Goal: Task Accomplishment & Management: Complete application form

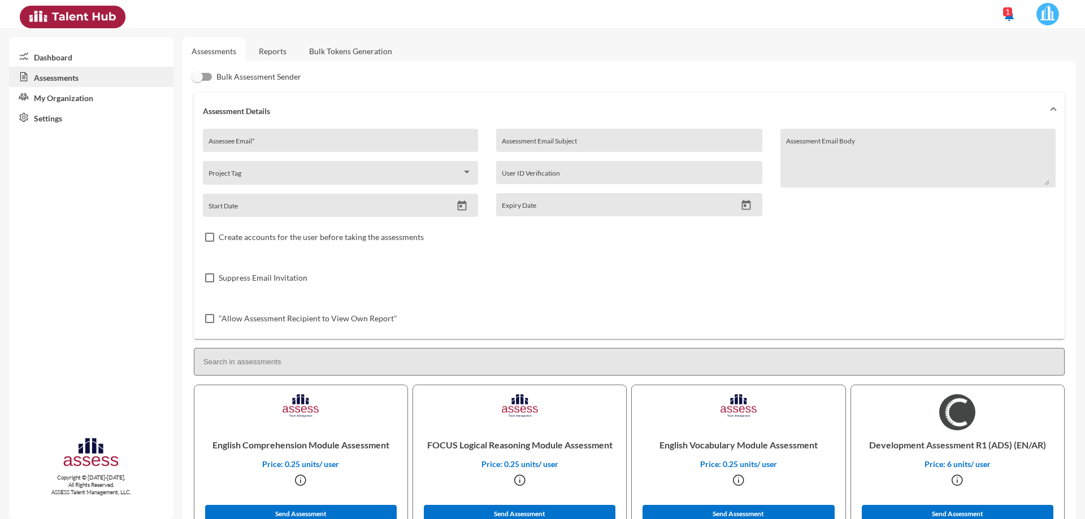
click at [269, 127] on mat-expansion-panel-header "Assessment Details" at bounding box center [629, 111] width 871 height 36
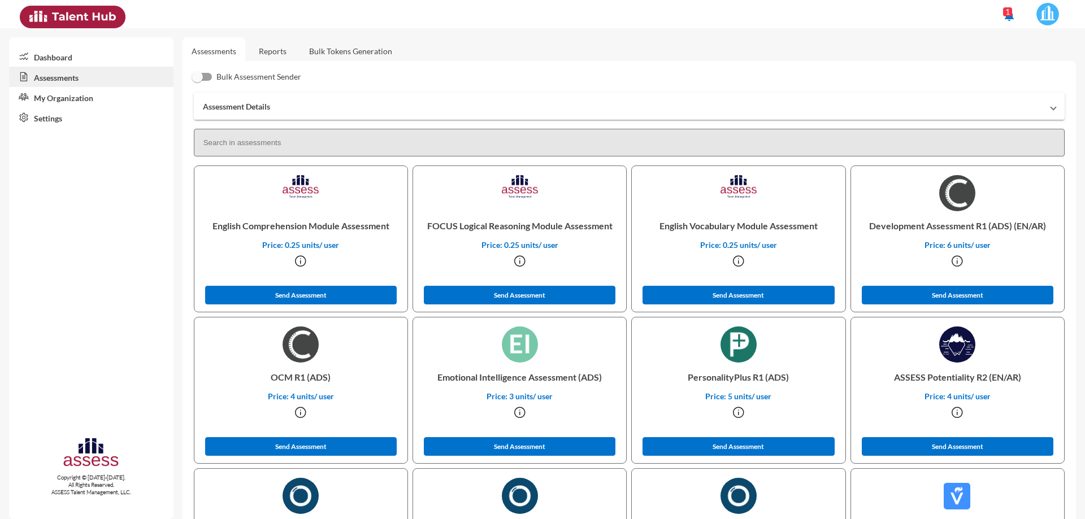
click at [272, 107] on mat-panel-title "Assessment Details" at bounding box center [622, 107] width 839 height 10
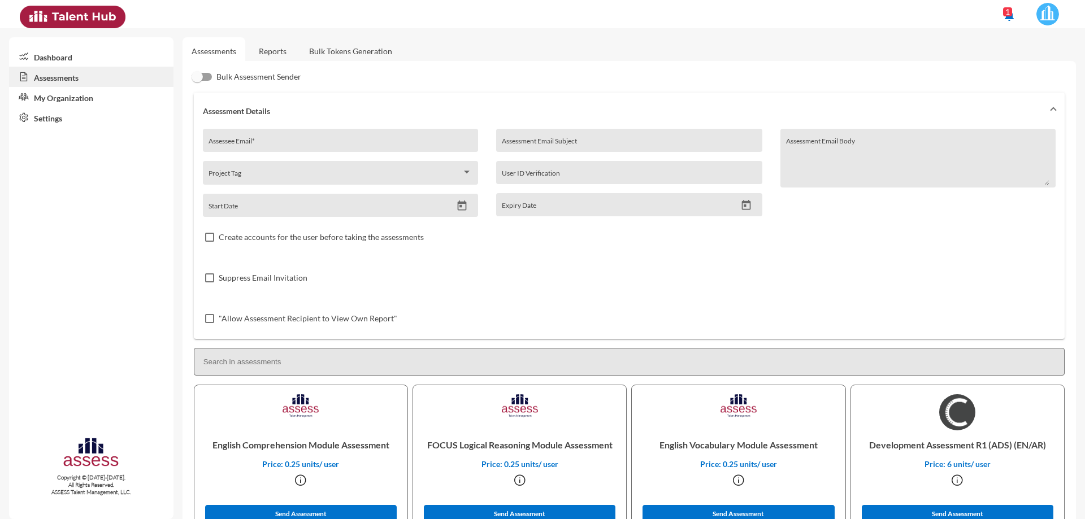
click at [280, 140] on input "Assessee Email *" at bounding box center [340, 144] width 263 height 9
paste input "[EMAIL_ADDRESS][DOMAIN_NAME]"
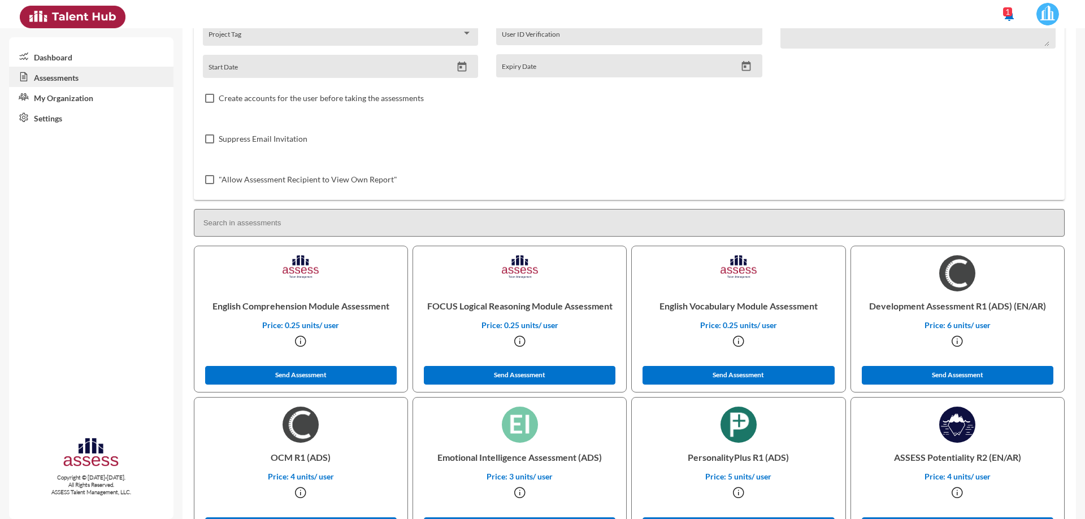
scroll to position [170, 0]
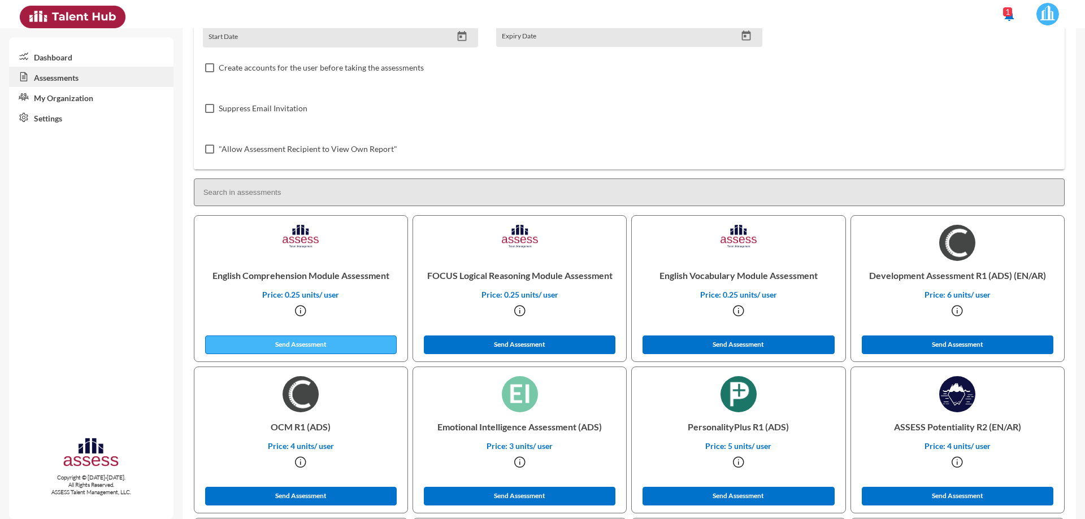
type input "[EMAIL_ADDRESS][DOMAIN_NAME]"
click at [359, 347] on button "Send Assessment" at bounding box center [301, 345] width 192 height 19
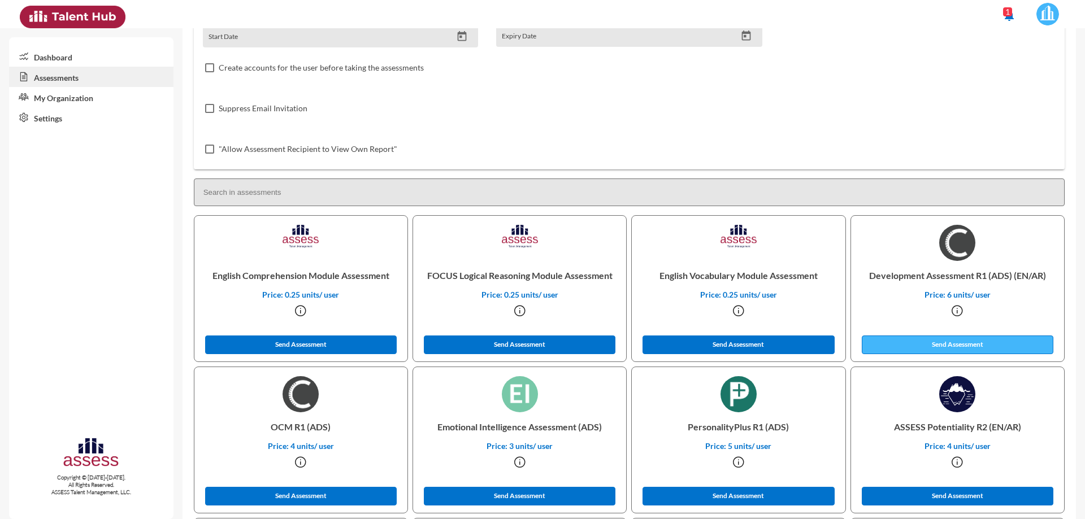
click at [964, 342] on button "Send Assessment" at bounding box center [958, 345] width 192 height 19
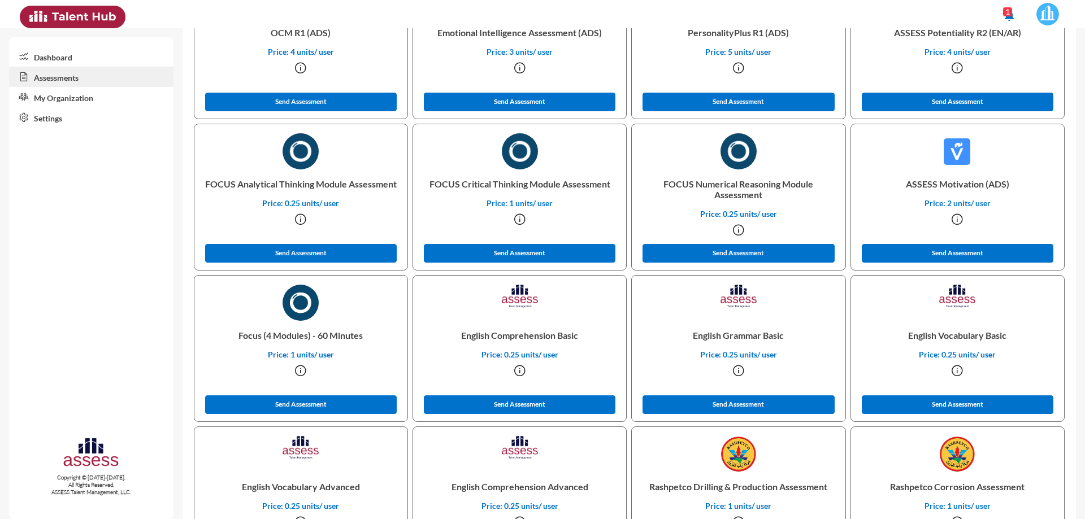
scroll to position [565, 0]
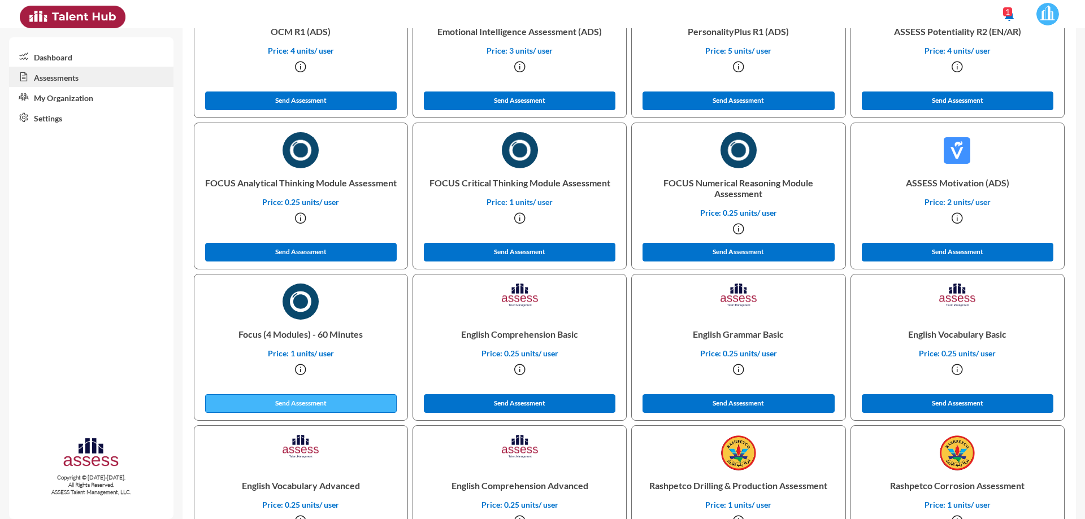
click at [327, 400] on button "Send Assessment" at bounding box center [301, 404] width 192 height 19
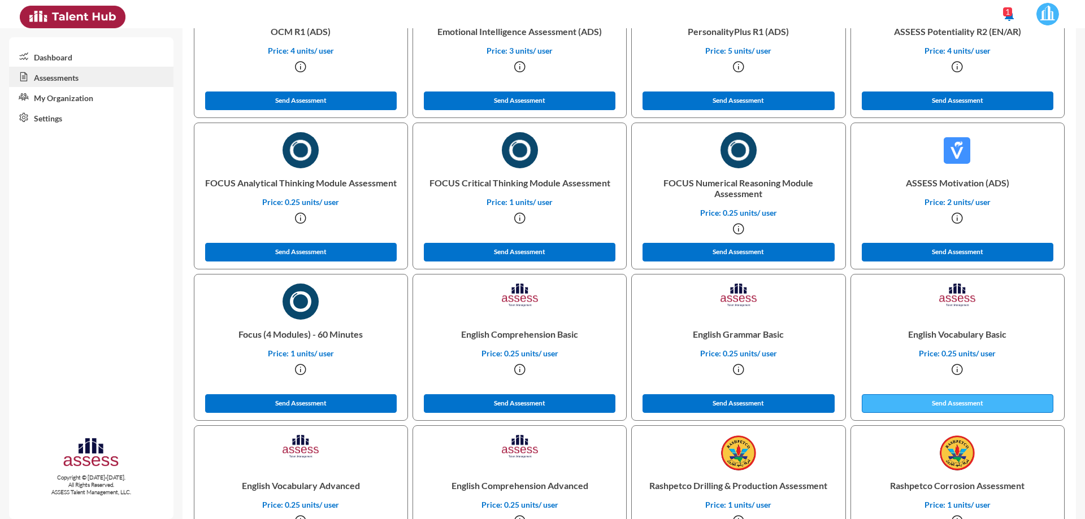
click at [923, 401] on button "Send Assessment" at bounding box center [958, 404] width 192 height 19
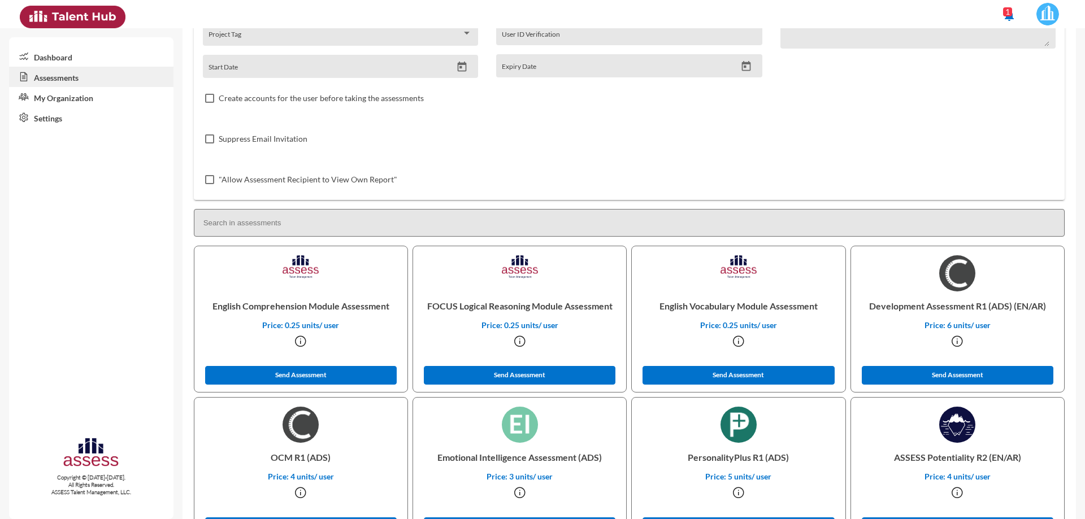
scroll to position [0, 0]
